Goal: Information Seeking & Learning: Learn about a topic

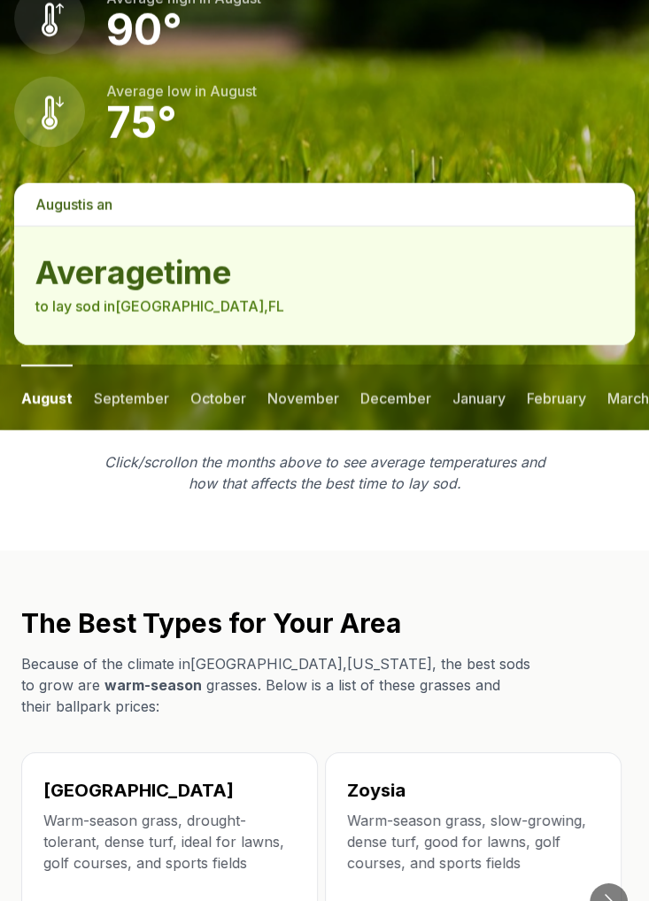
scroll to position [2391, 0]
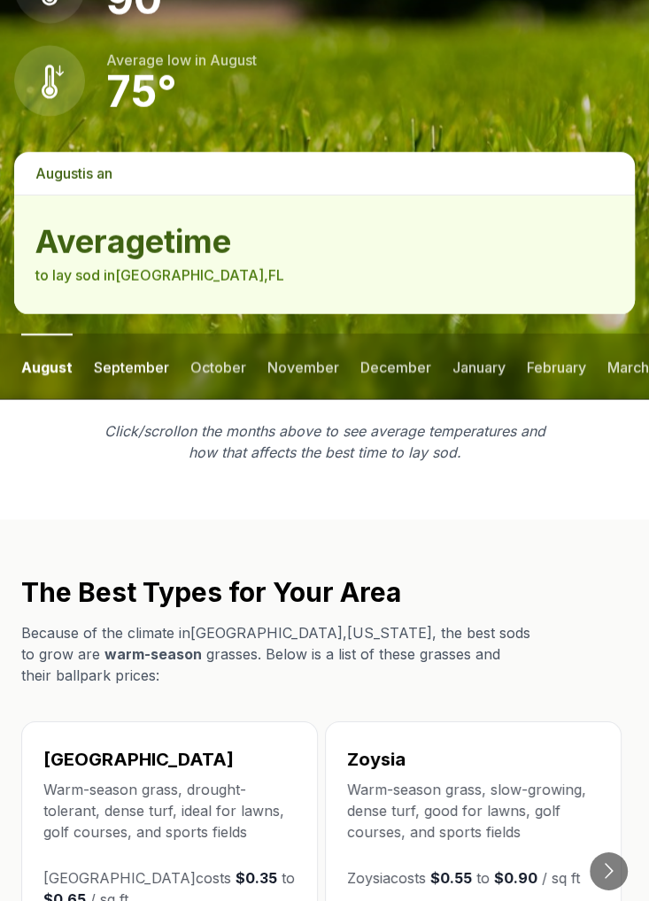
click at [138, 334] on button "september" at bounding box center [131, 367] width 75 height 66
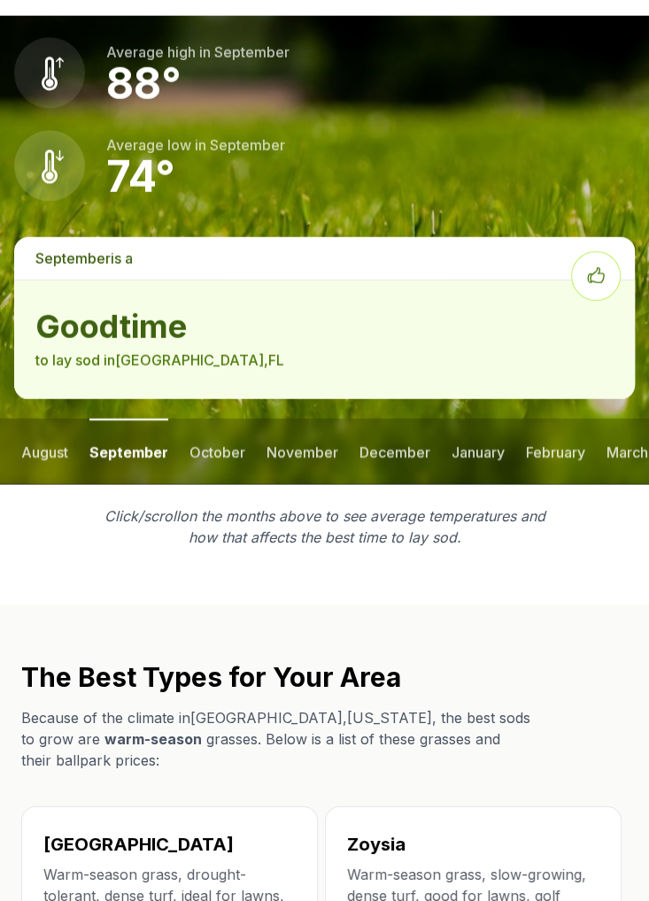
scroll to position [2278, 0]
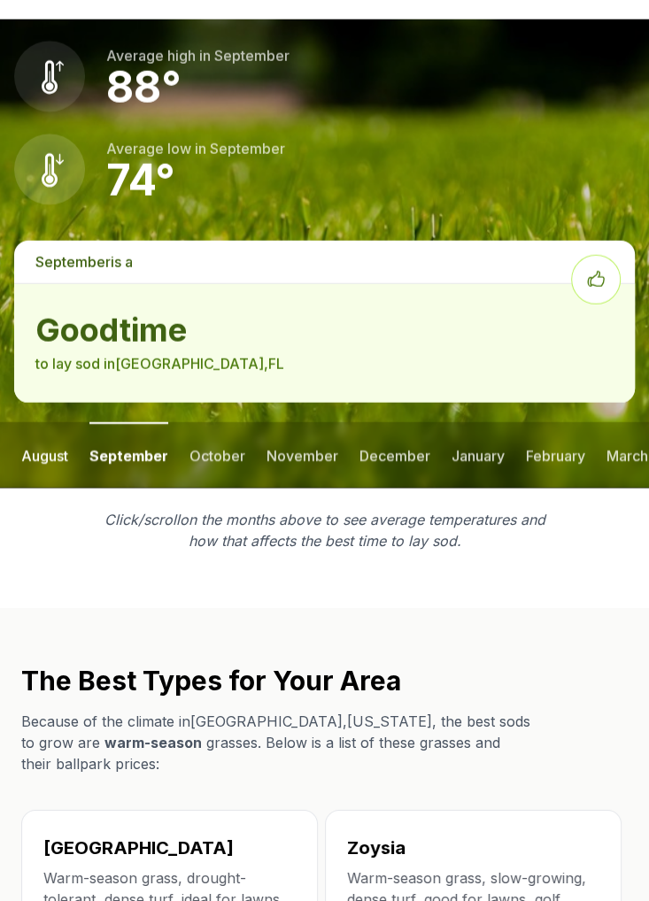
click at [53, 422] on button "august" at bounding box center [44, 455] width 47 height 66
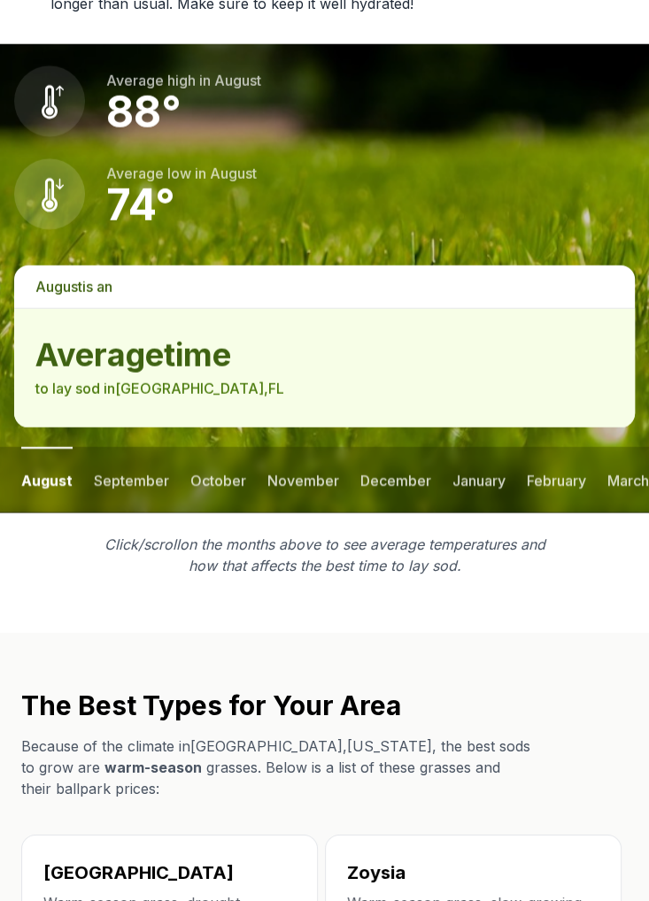
scroll to position [2302, 0]
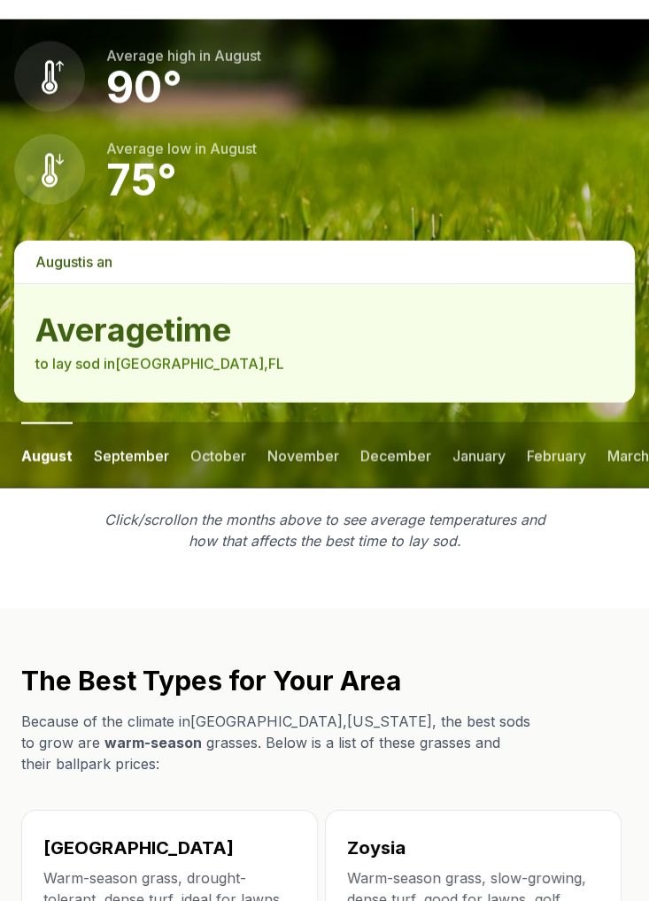
click at [122, 422] on button "september" at bounding box center [131, 455] width 75 height 66
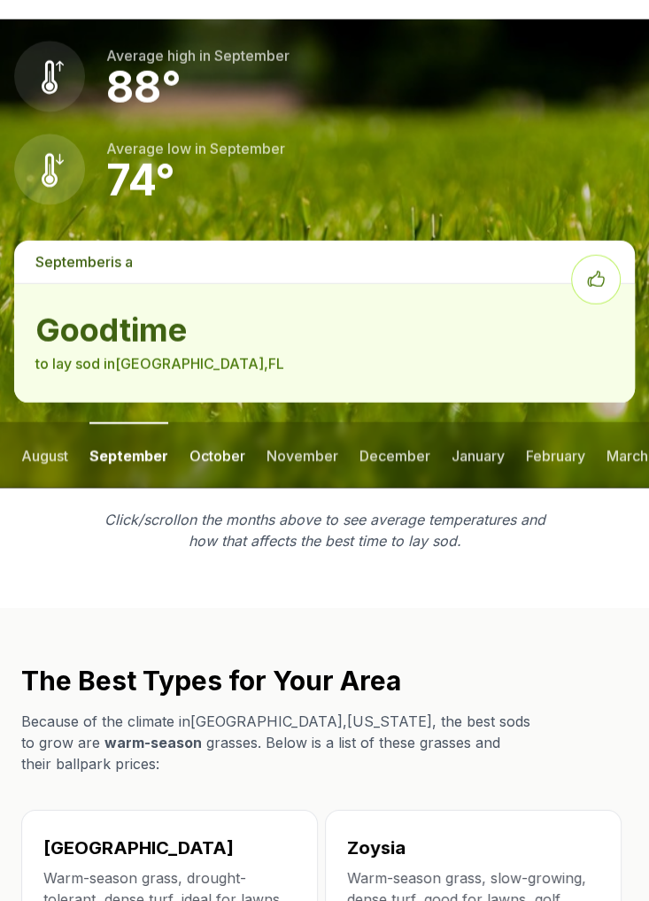
click at [218, 422] on button "october" at bounding box center [217, 455] width 56 height 66
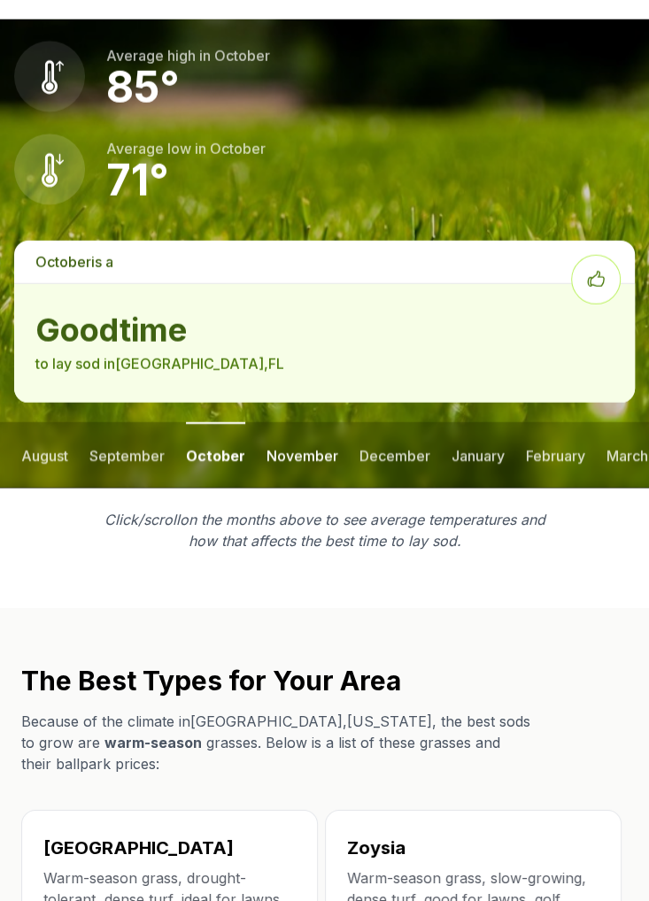
click at [298, 422] on button "november" at bounding box center [303, 455] width 72 height 66
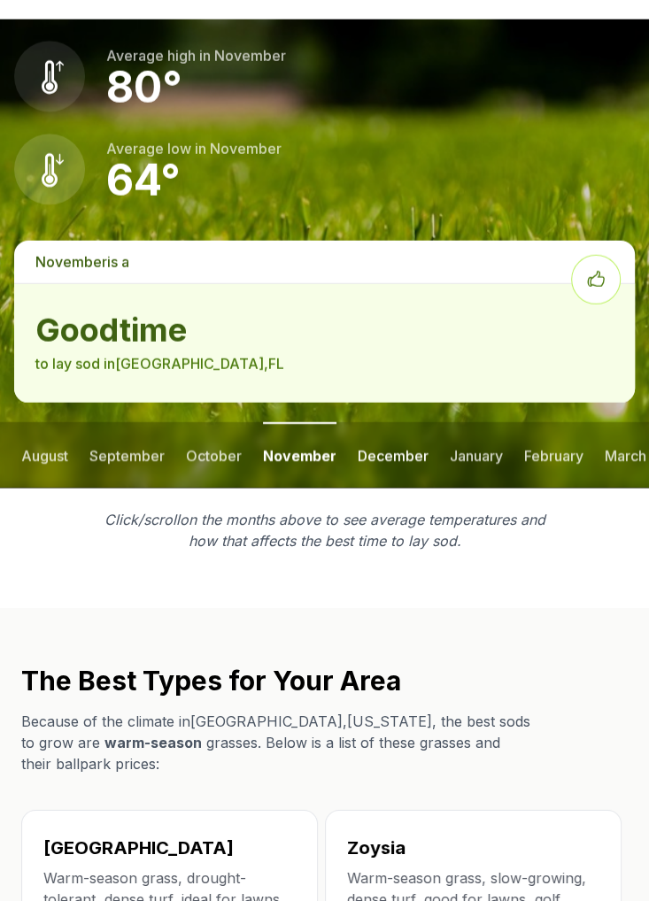
click at [372, 422] on button "december" at bounding box center [393, 455] width 71 height 66
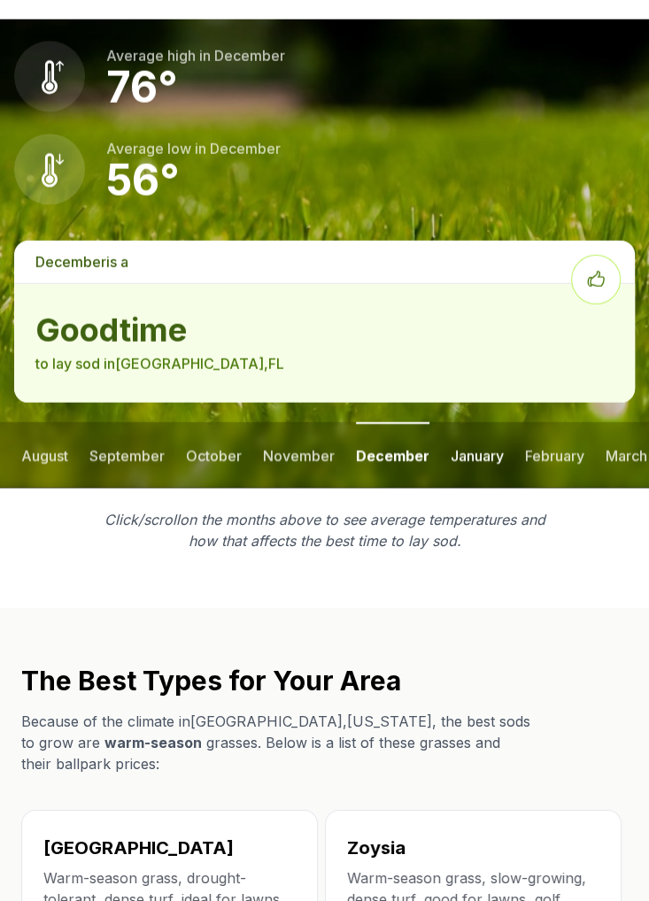
click at [470, 422] on button "january" at bounding box center [477, 455] width 53 height 66
click at [553, 422] on button "february" at bounding box center [558, 455] width 59 height 66
click at [623, 422] on button "march" at bounding box center [629, 455] width 42 height 66
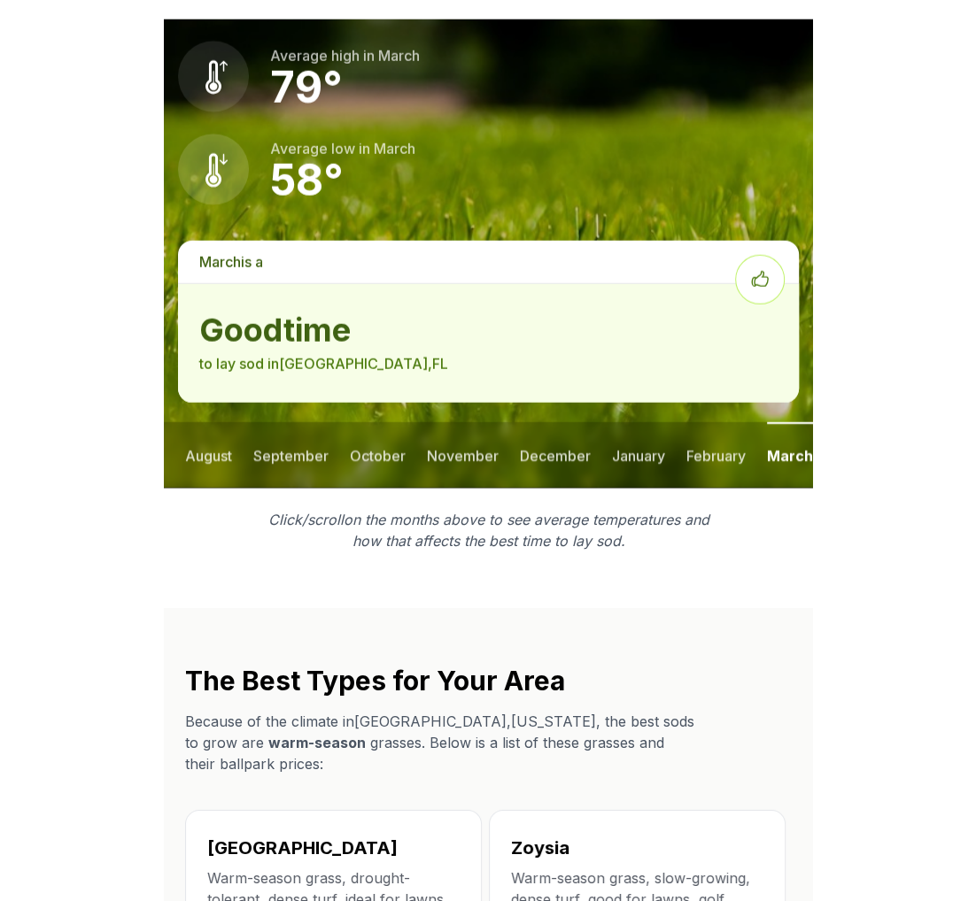
scroll to position [2260, 0]
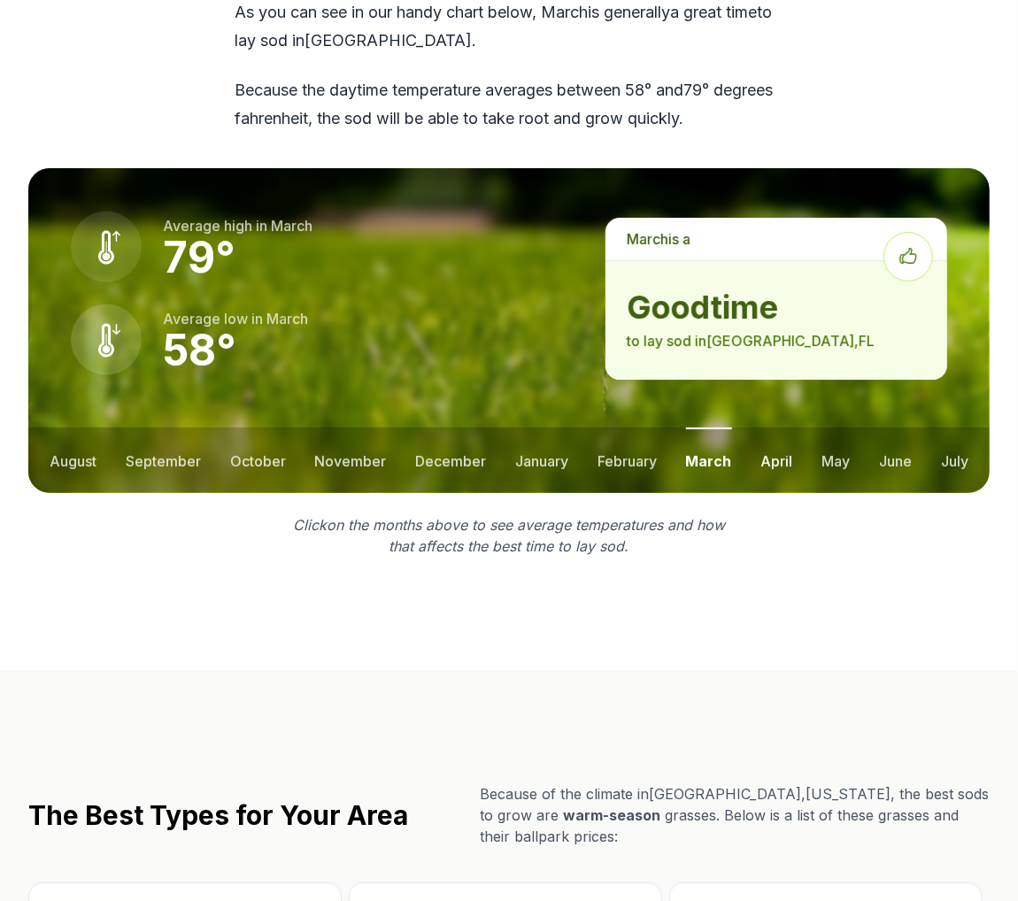
click at [648, 428] on button "april" at bounding box center [778, 461] width 32 height 66
click at [648, 428] on button "may" at bounding box center [836, 461] width 28 height 66
click at [648, 428] on button "june" at bounding box center [895, 461] width 33 height 66
click at [648, 428] on button "july" at bounding box center [954, 461] width 27 height 66
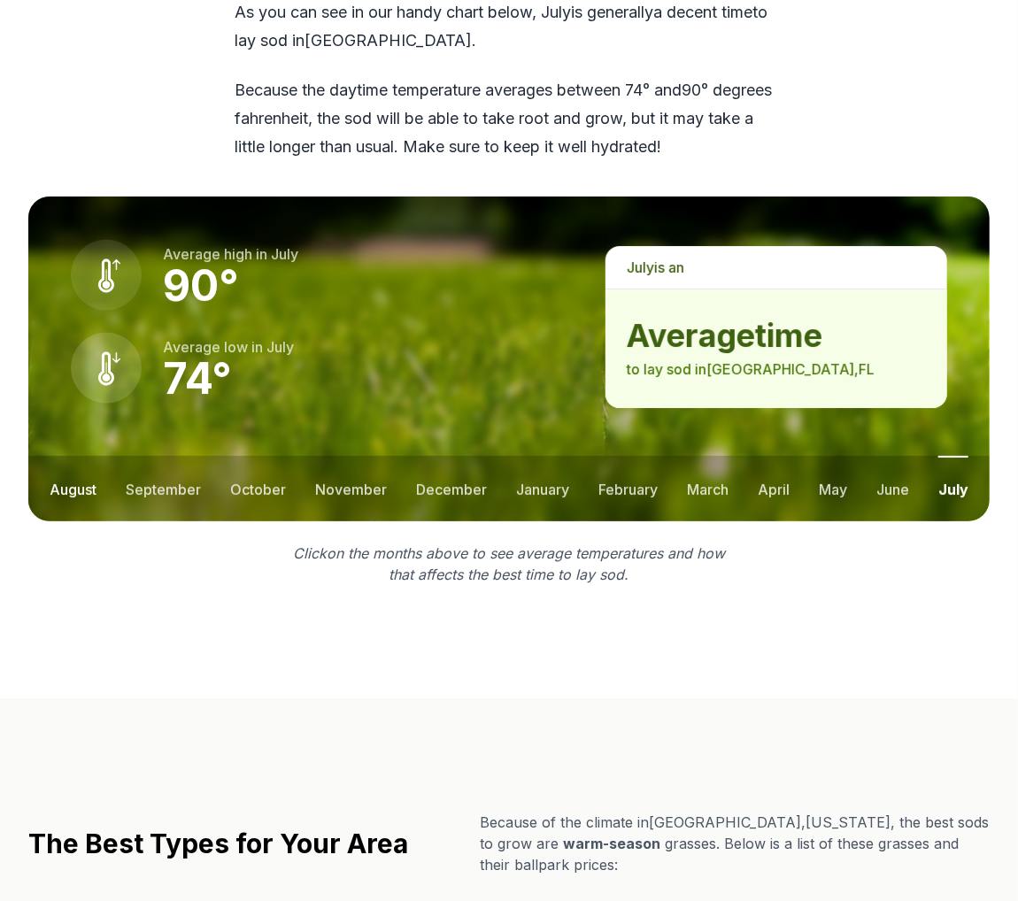
click at [80, 456] on button "august" at bounding box center [73, 489] width 47 height 66
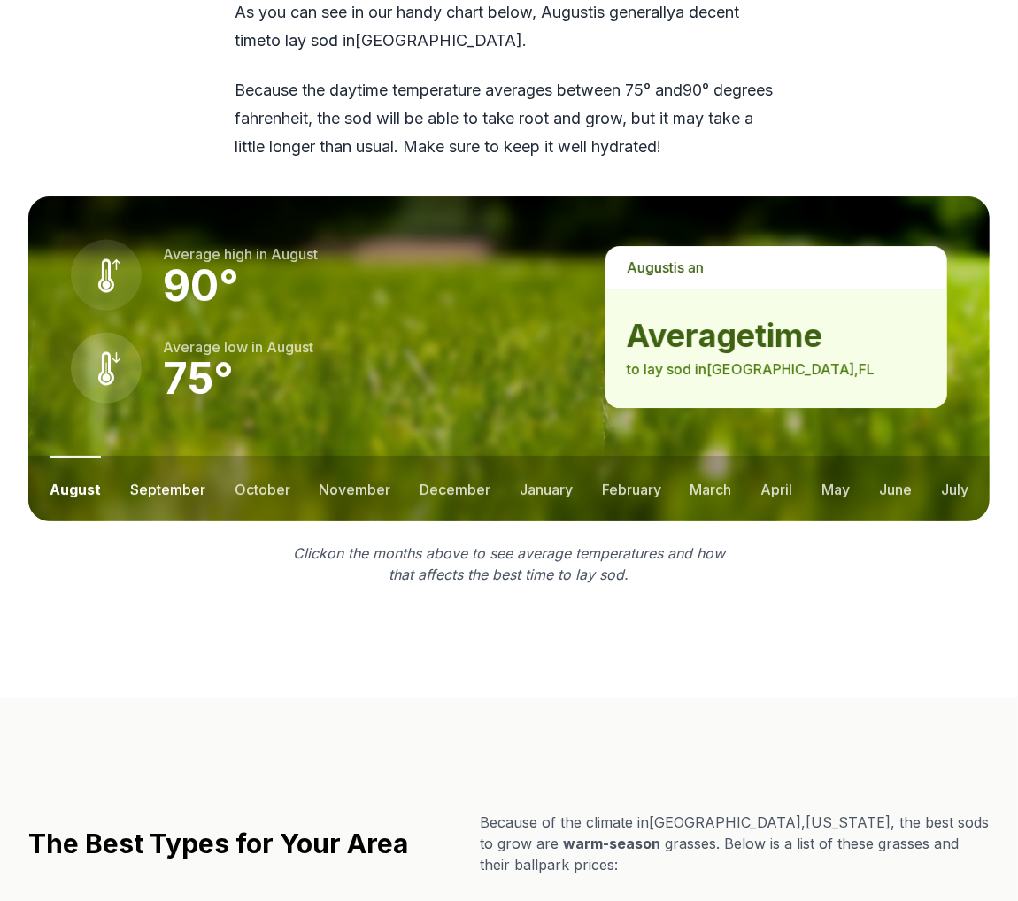
click at [178, 456] on button "september" at bounding box center [167, 489] width 75 height 66
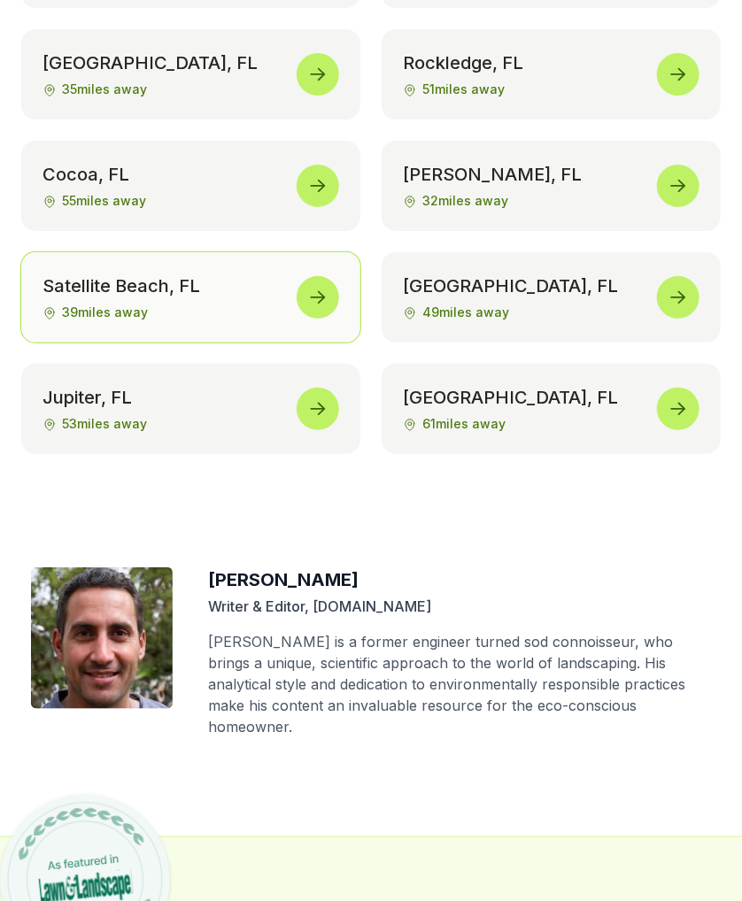
scroll to position [9268, 0]
